Goal: Find specific page/section: Find specific page/section

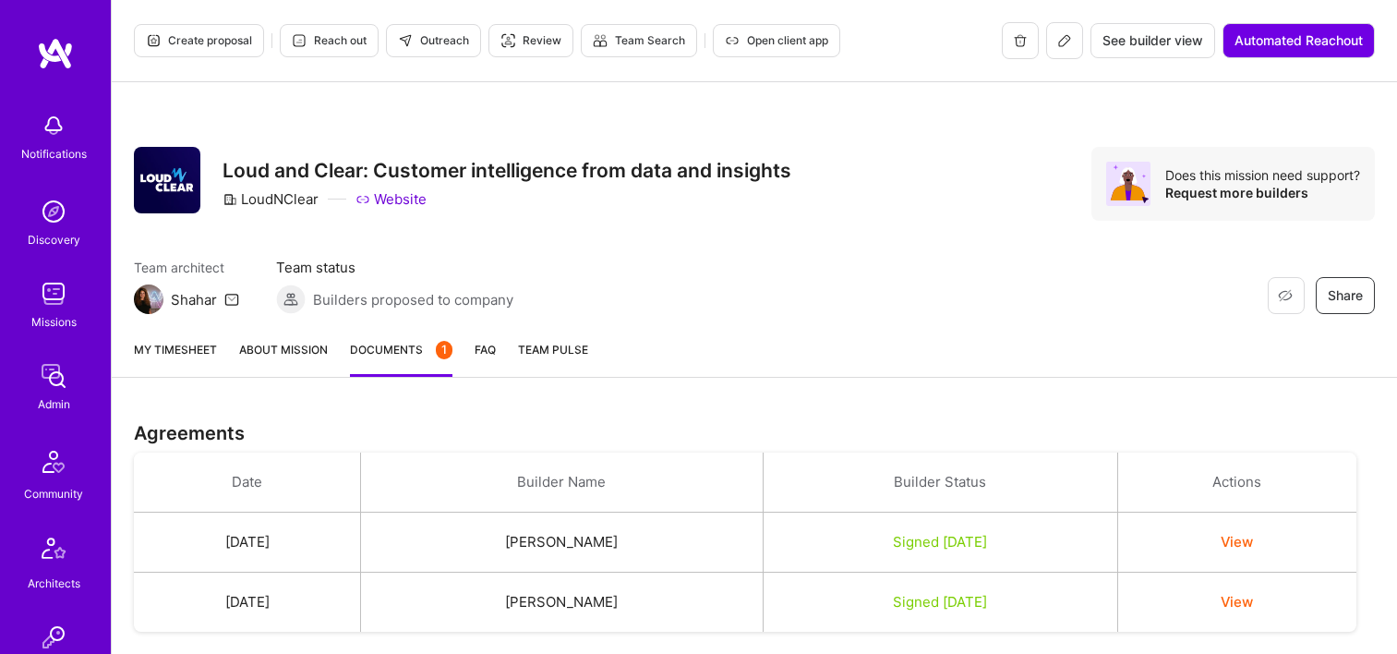
scroll to position [739, 0]
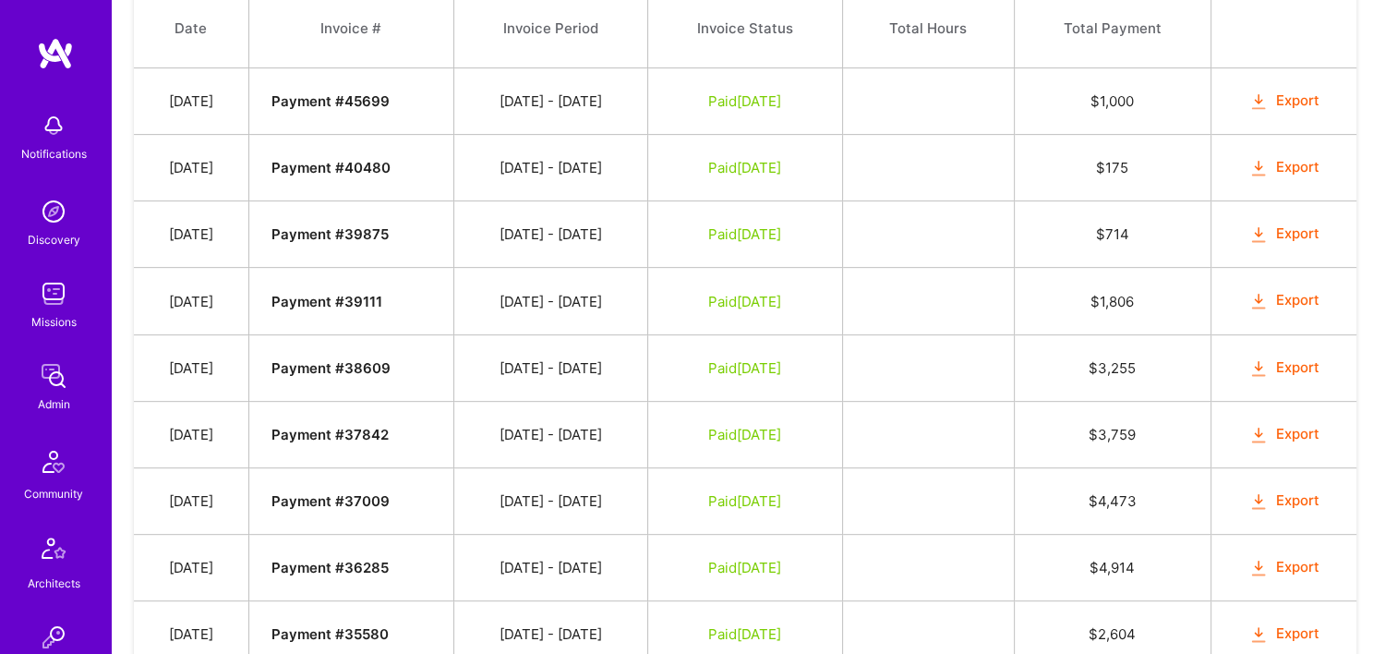
click at [74, 382] on link "Admin" at bounding box center [53, 385] width 115 height 56
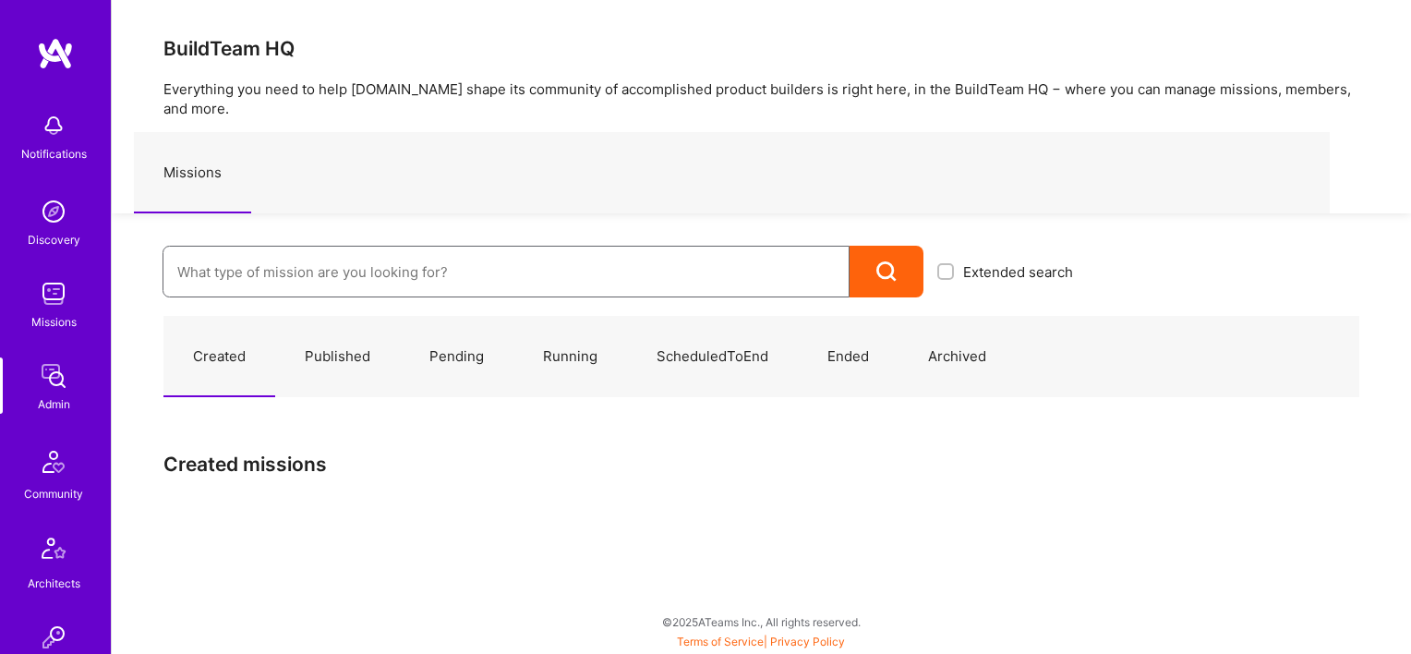
click at [348, 259] on input at bounding box center [506, 271] width 658 height 47
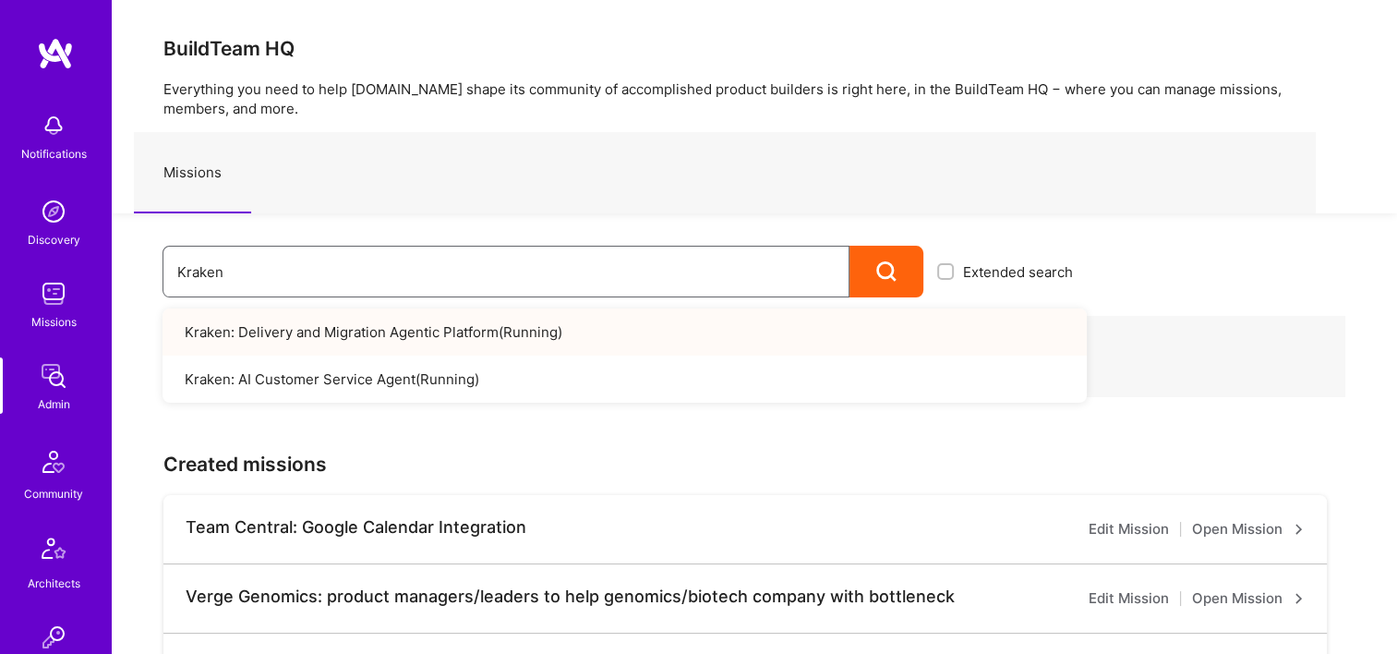
type input "Kraken"
click at [668, 187] on div "Missions" at bounding box center [725, 172] width 1182 height 81
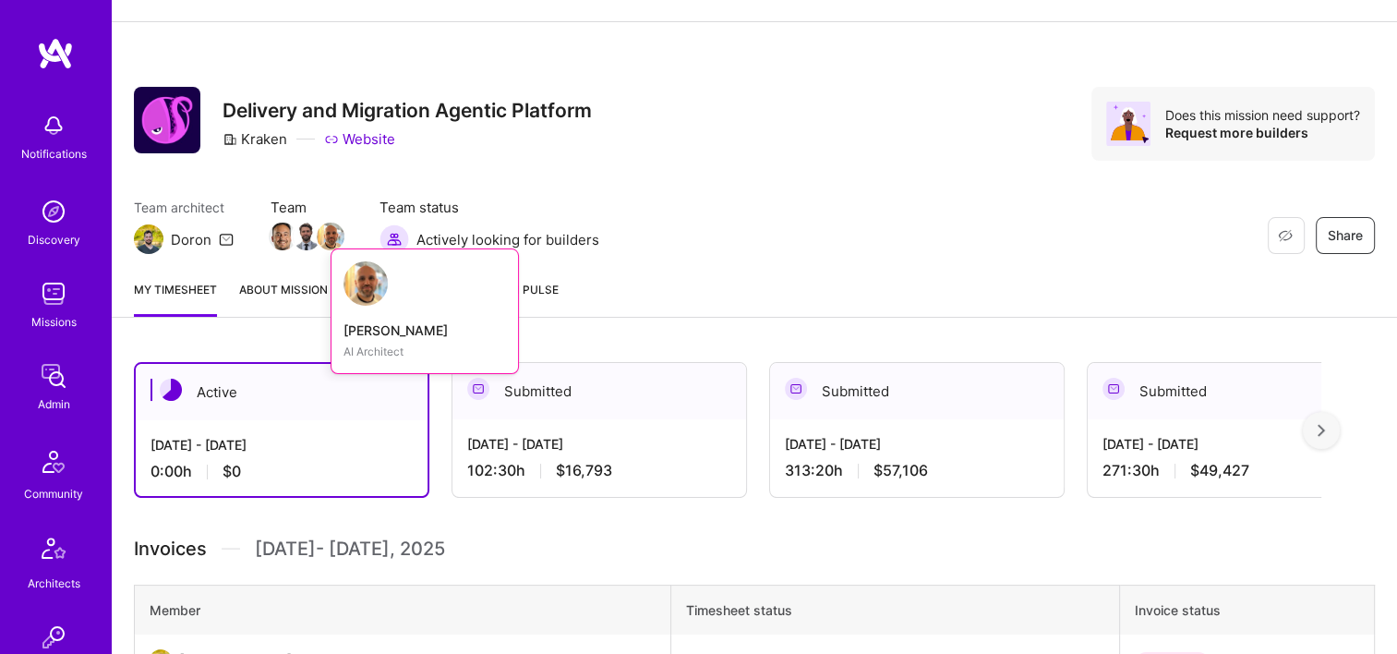
scroll to position [92, 0]
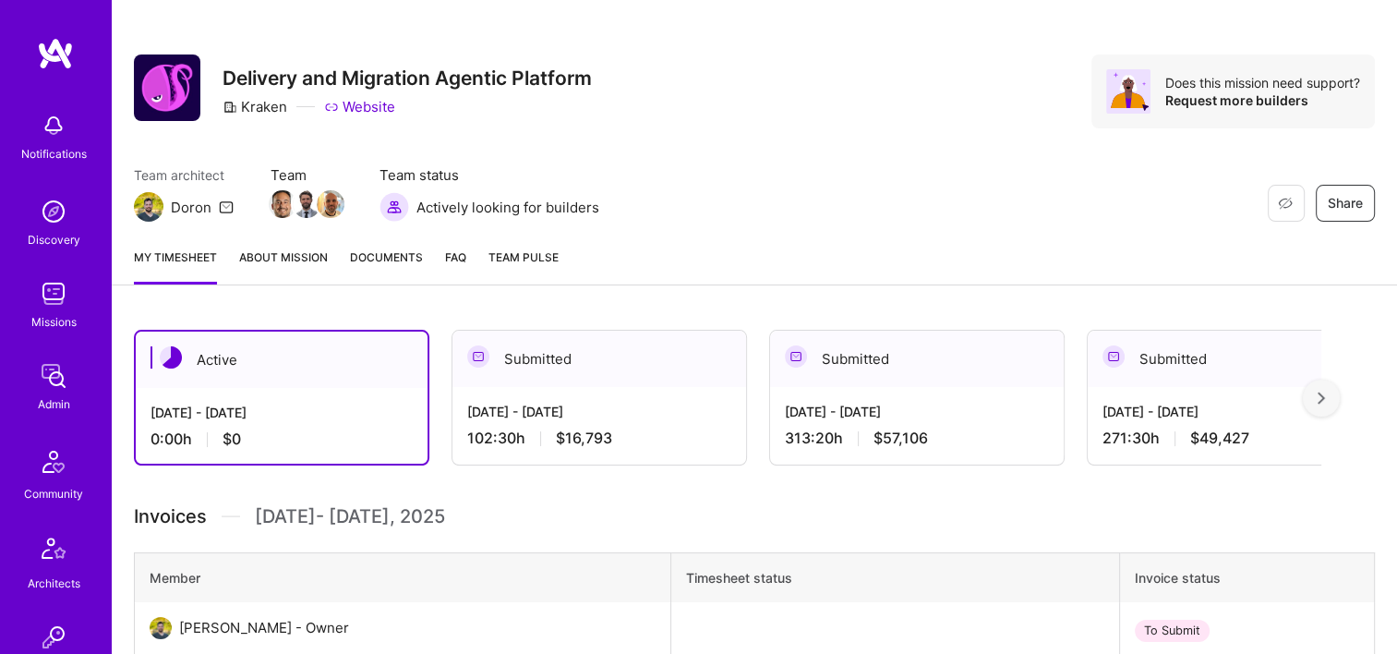
click at [606, 373] on div "Submitted" at bounding box center [599, 359] width 294 height 56
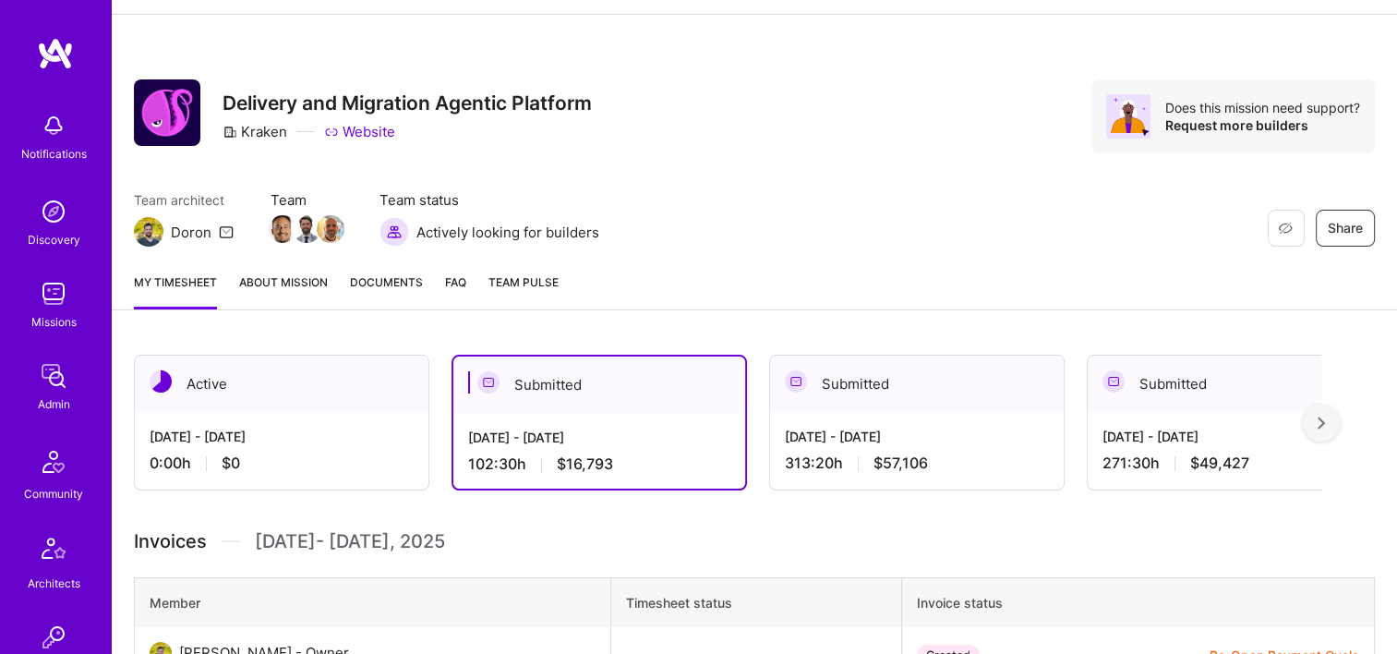
scroll to position [0, 0]
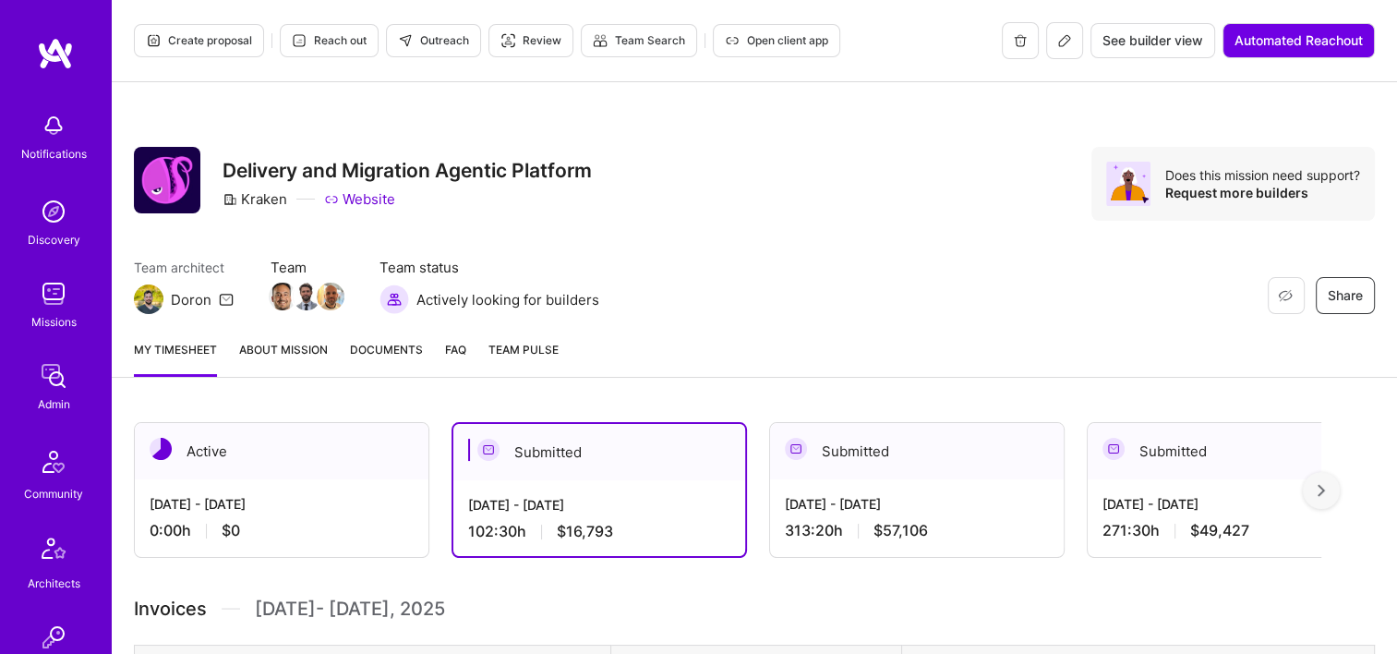
click at [1059, 48] on button at bounding box center [1064, 40] width 37 height 37
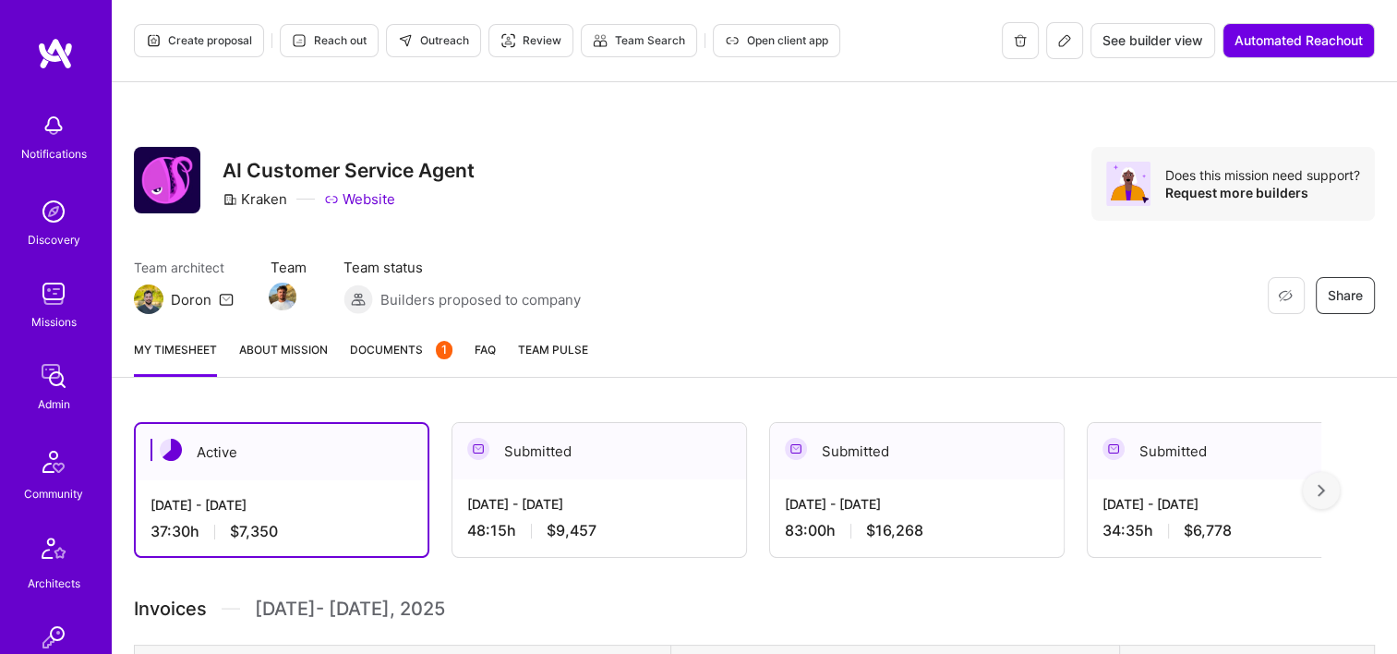
click at [59, 376] on img at bounding box center [53, 375] width 37 height 37
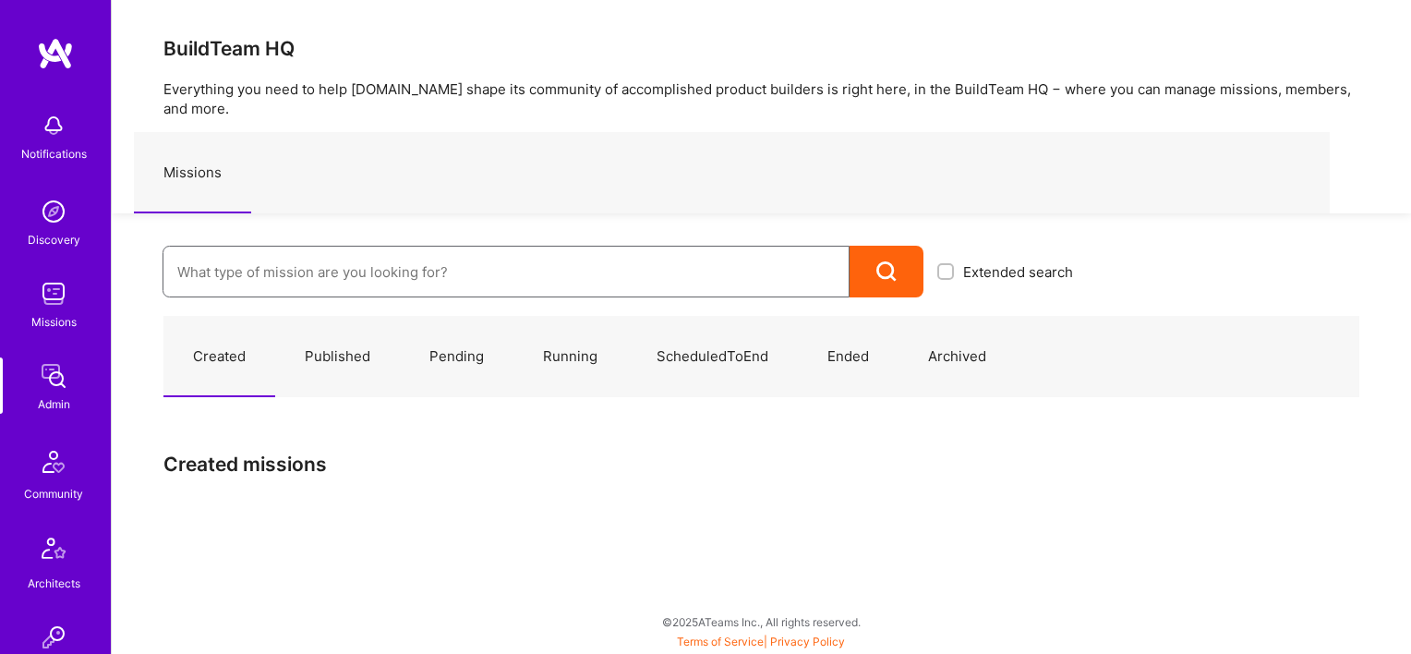
click at [355, 248] on input at bounding box center [506, 271] width 658 height 47
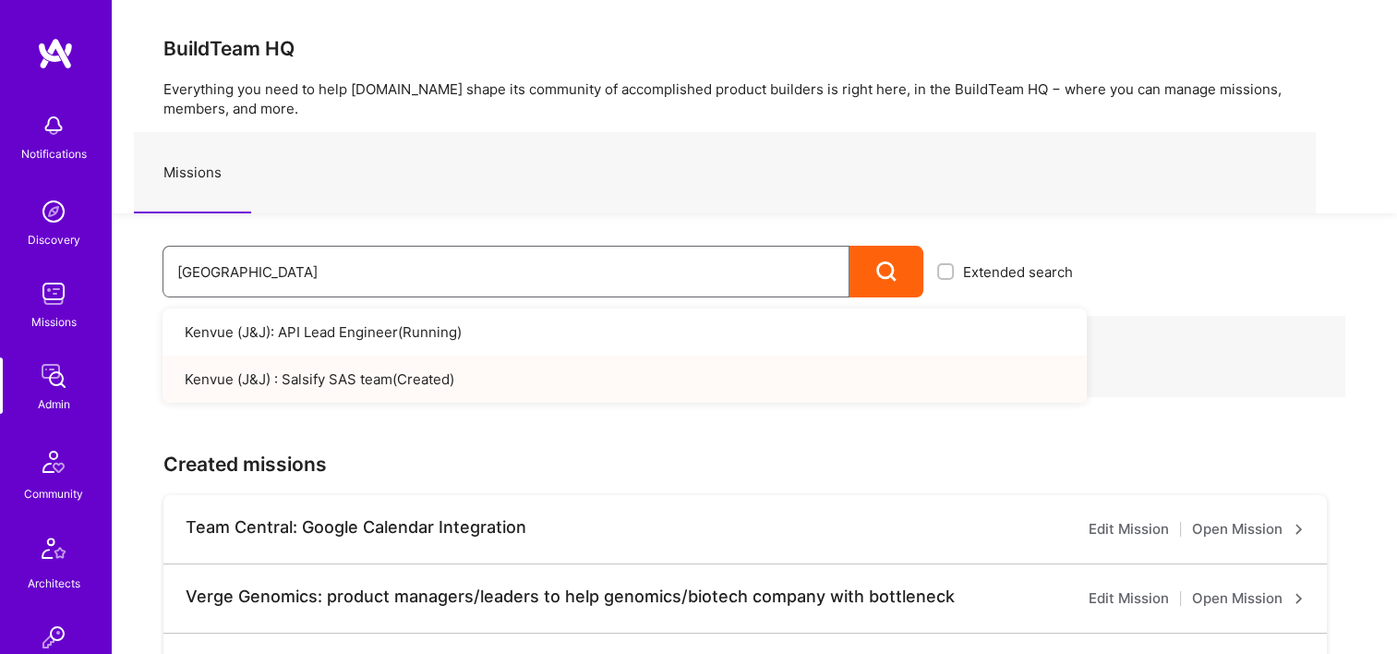
type input "Kenvue"
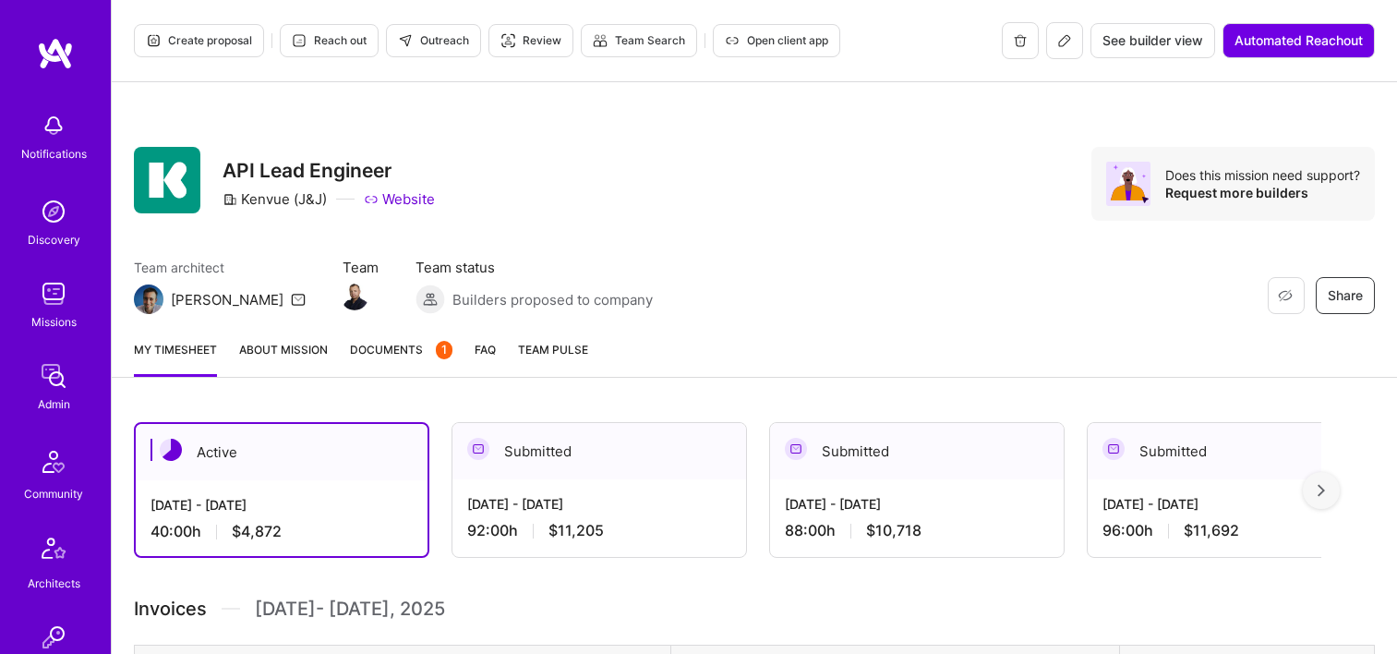
scroll to position [277, 0]
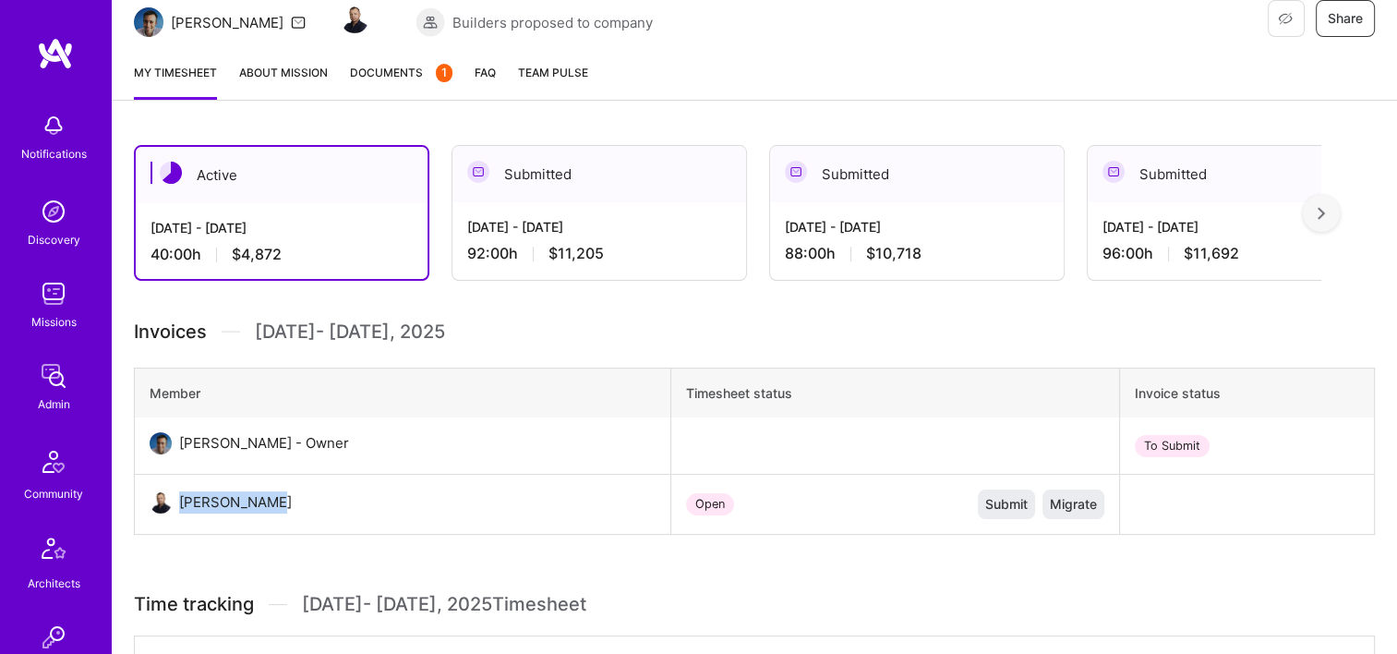
drag, startPoint x: 262, startPoint y: 495, endPoint x: 180, endPoint y: 499, distance: 82.3
click at [180, 499] on div "Eugeniu Rata" at bounding box center [235, 502] width 113 height 22
copy div "Eugeniu Rata"
